Goal: Understand process/instructions: Learn how to perform a task or action

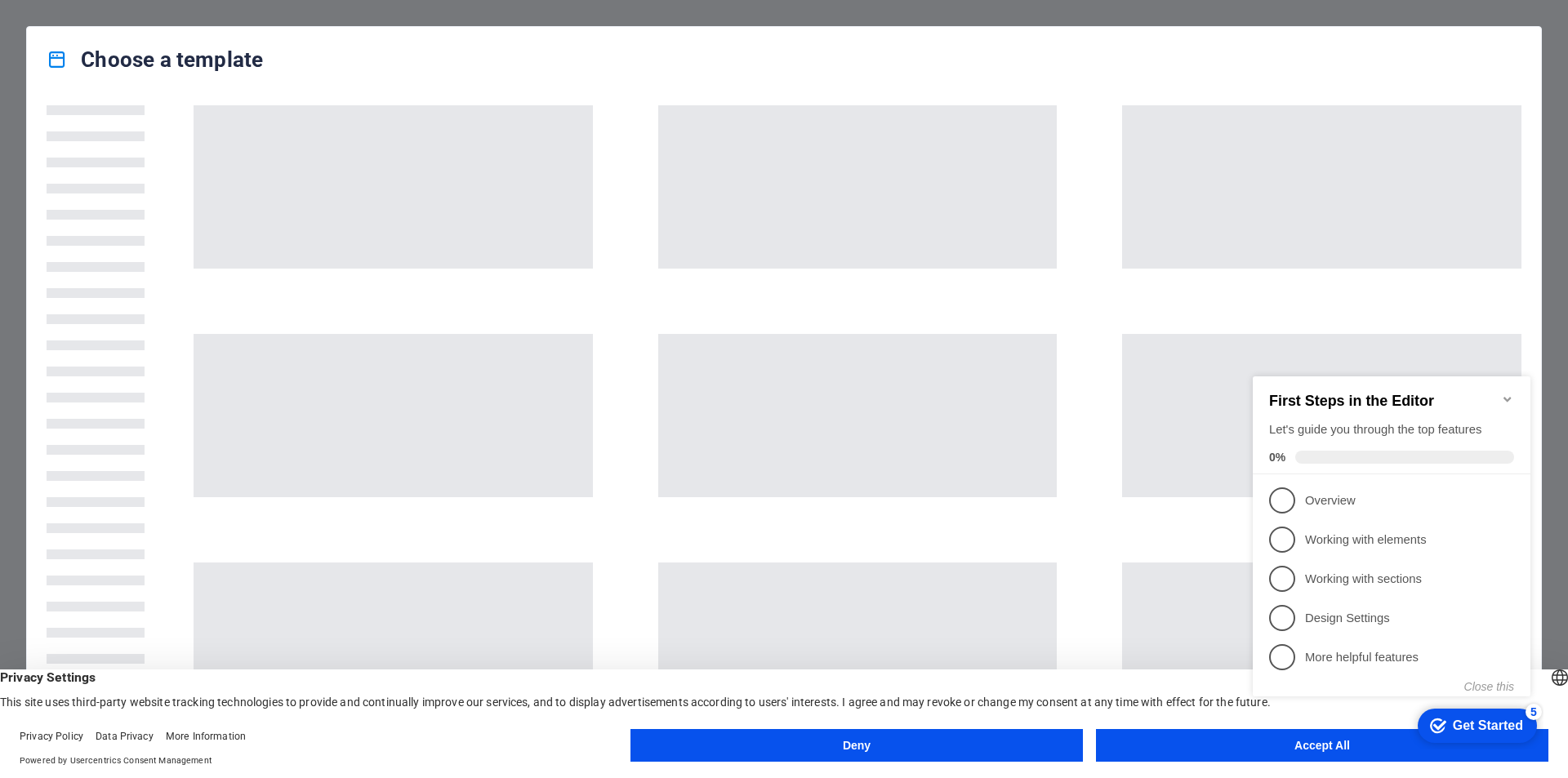
click div "checkmark Get Started 5 First Steps in the Editor Let's guide you through the t…"
click at [1513, 393] on div "First Steps in the Editor Let's guide you through the top features 0%" at bounding box center [1391, 425] width 278 height 98
click at [1507, 396] on icon "Minimize checklist" at bounding box center [1507, 398] width 7 height 5
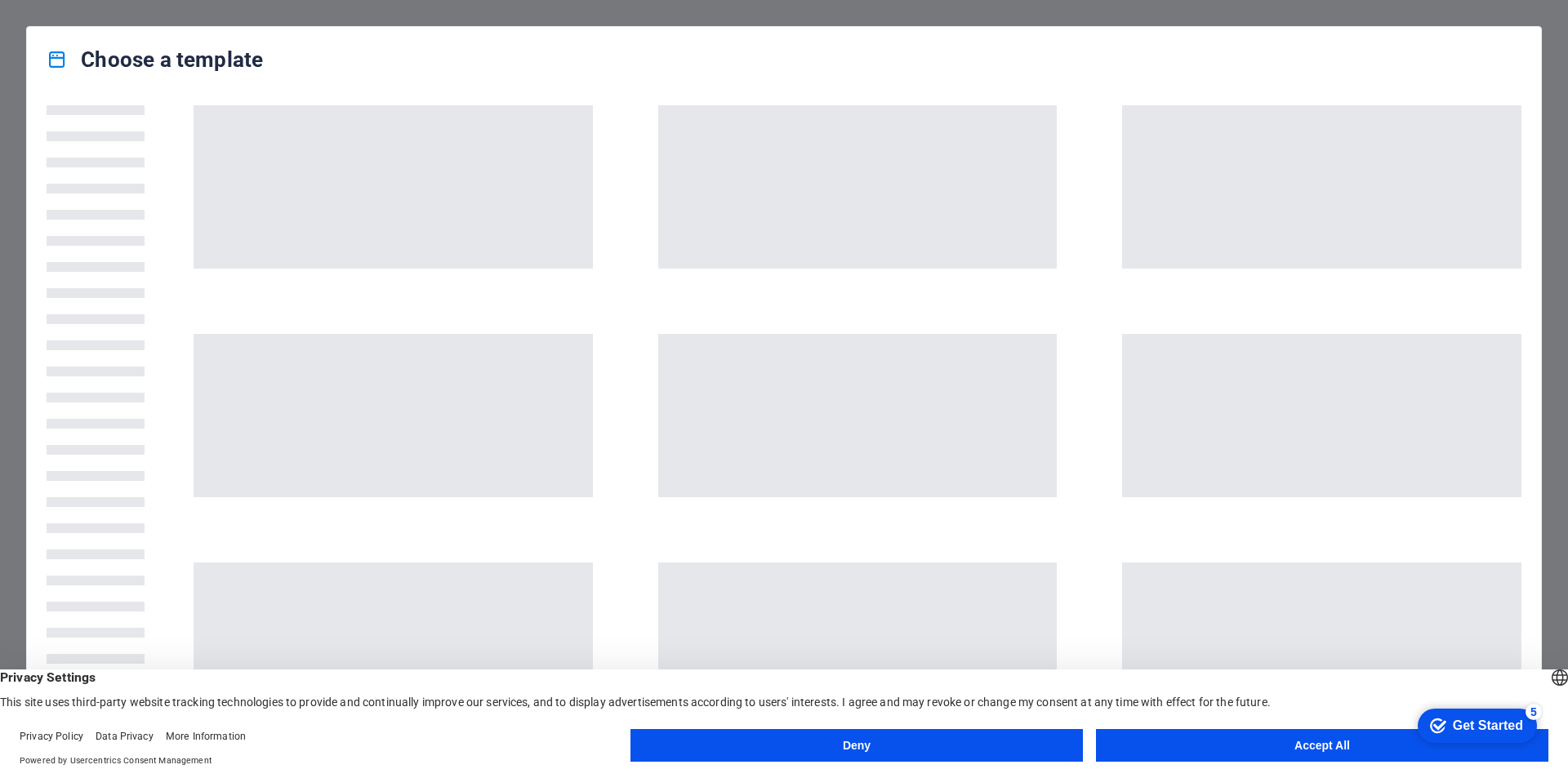
click div "checkmark Get Started 5 First Steps in the Editor Let's guide you through the t…"
click at [1298, 750] on button "Accept All" at bounding box center [1322, 745] width 452 height 32
